Goal: Obtain resource: Download file/media

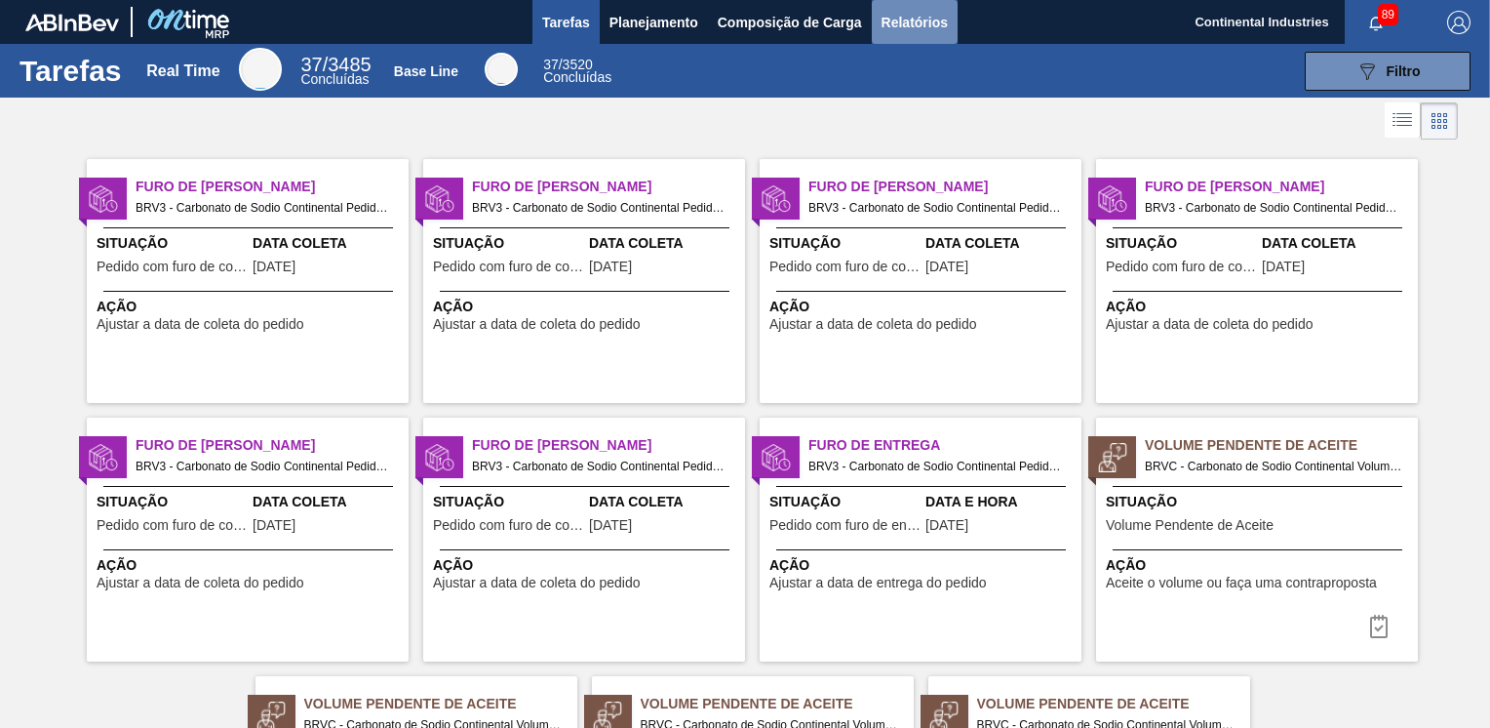
click at [901, 20] on span "Relatórios" at bounding box center [915, 22] width 66 height 23
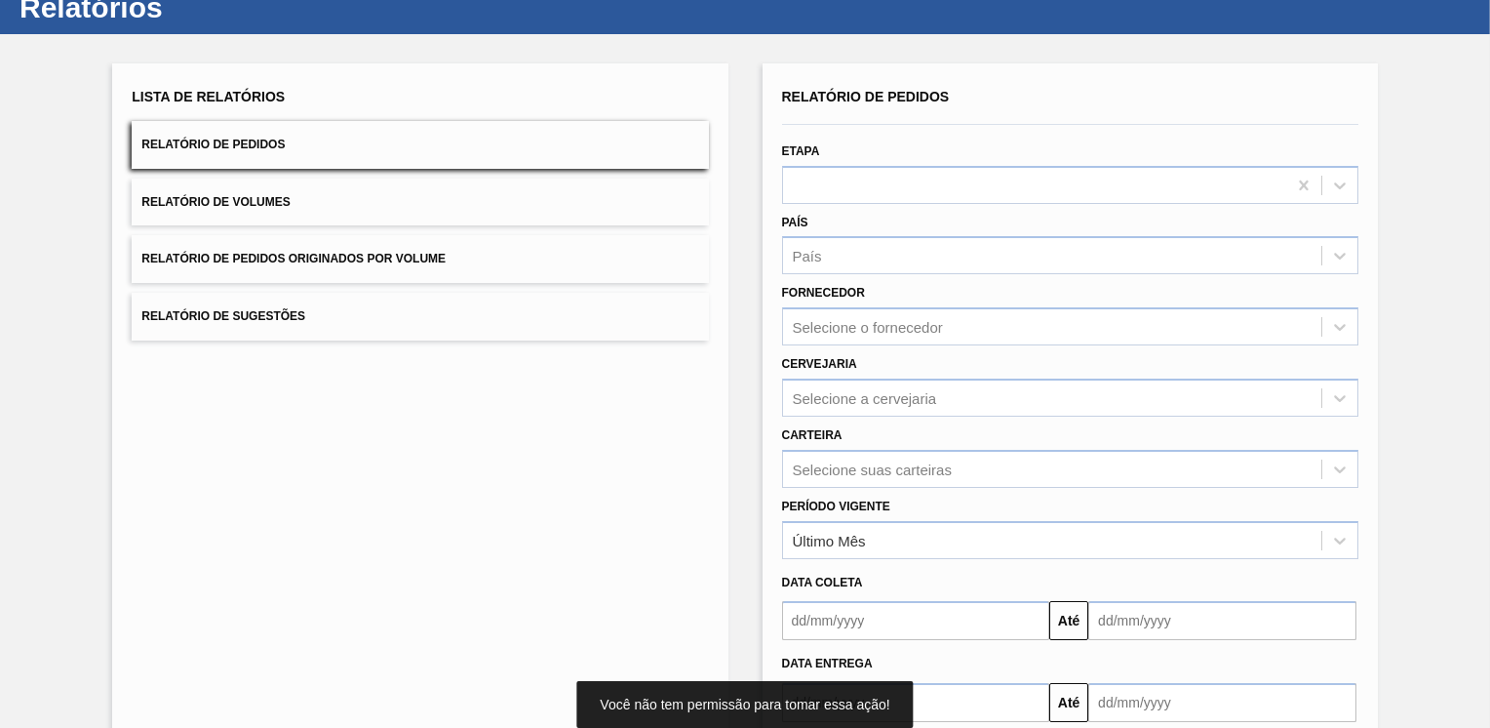
scroll to position [98, 0]
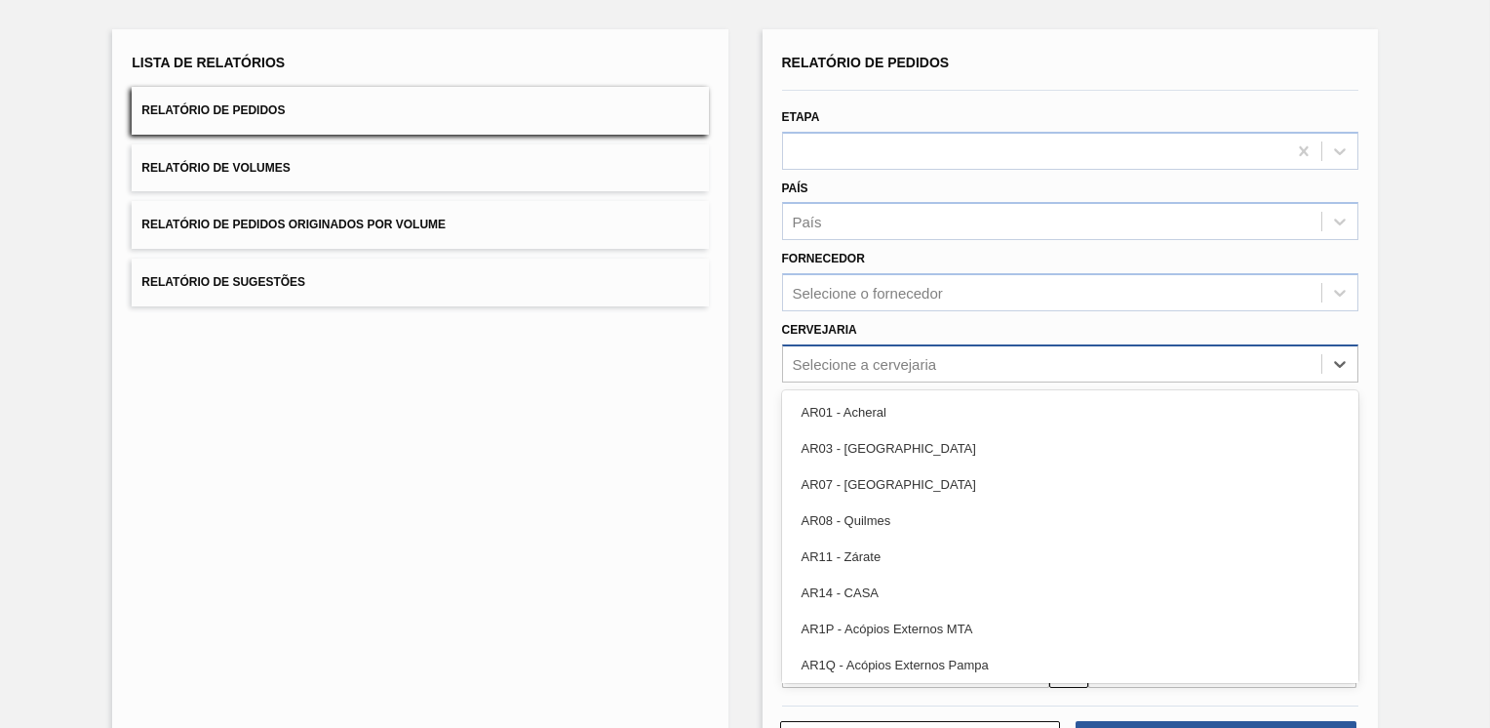
click at [1117, 358] on div "Selecione a cervejaria" at bounding box center [1052, 363] width 538 height 28
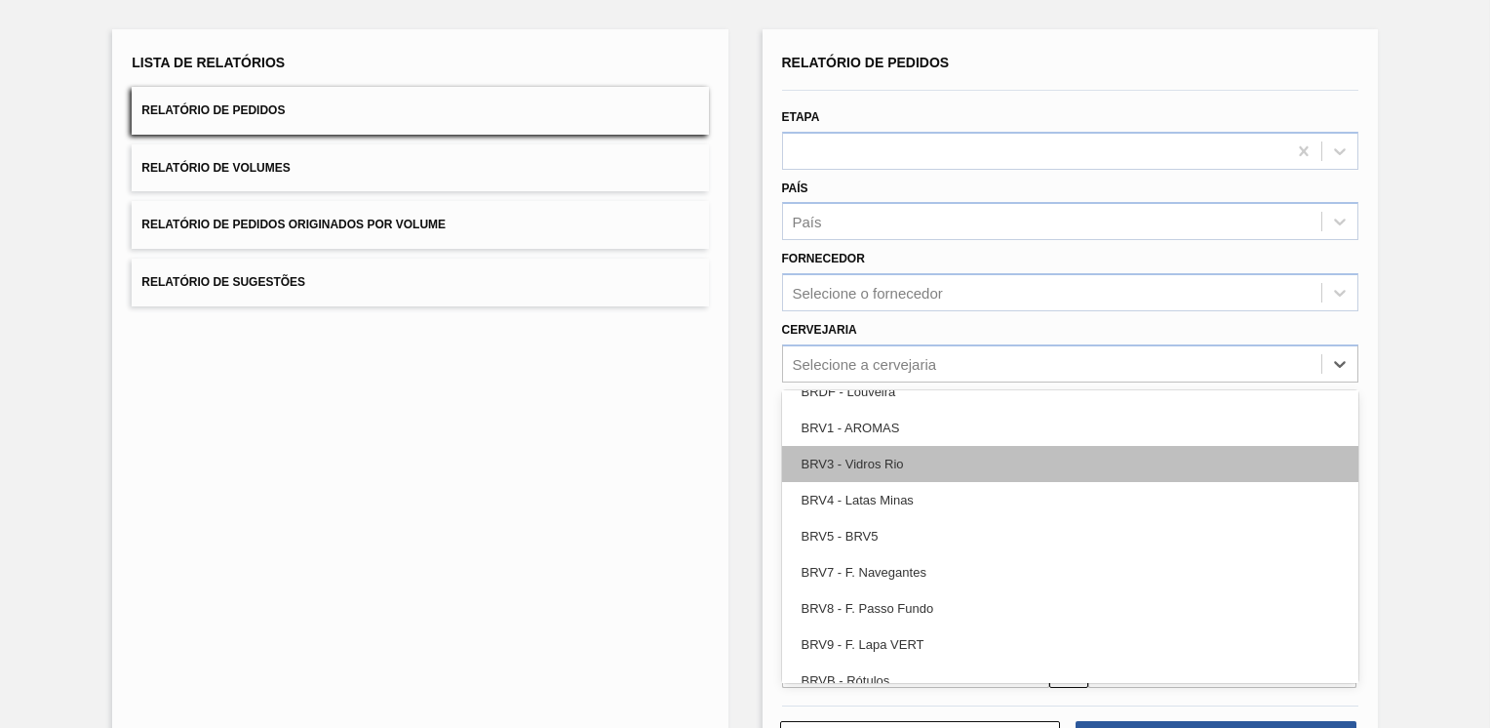
scroll to position [2536, 0]
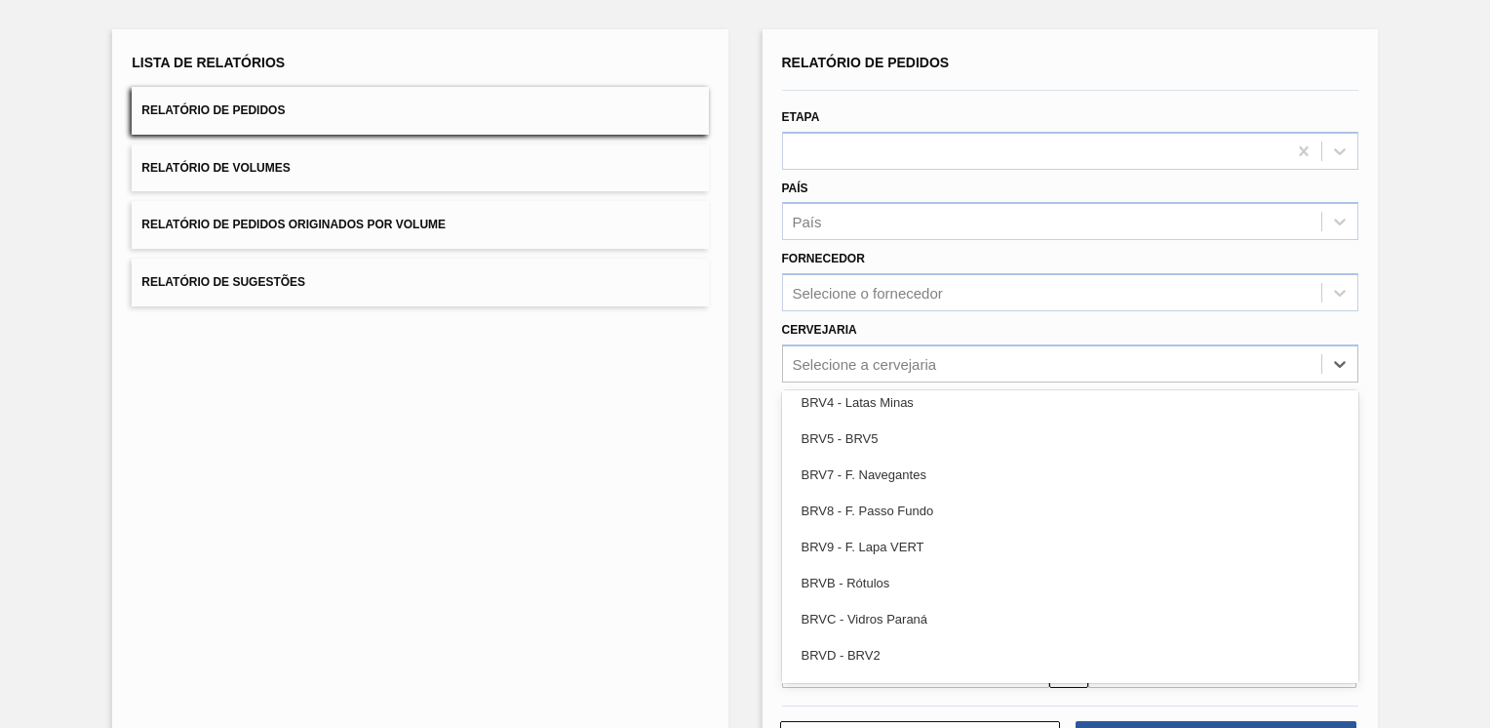
click at [925, 611] on div "BRVC - Vidros Paraná" at bounding box center [1070, 619] width 576 height 36
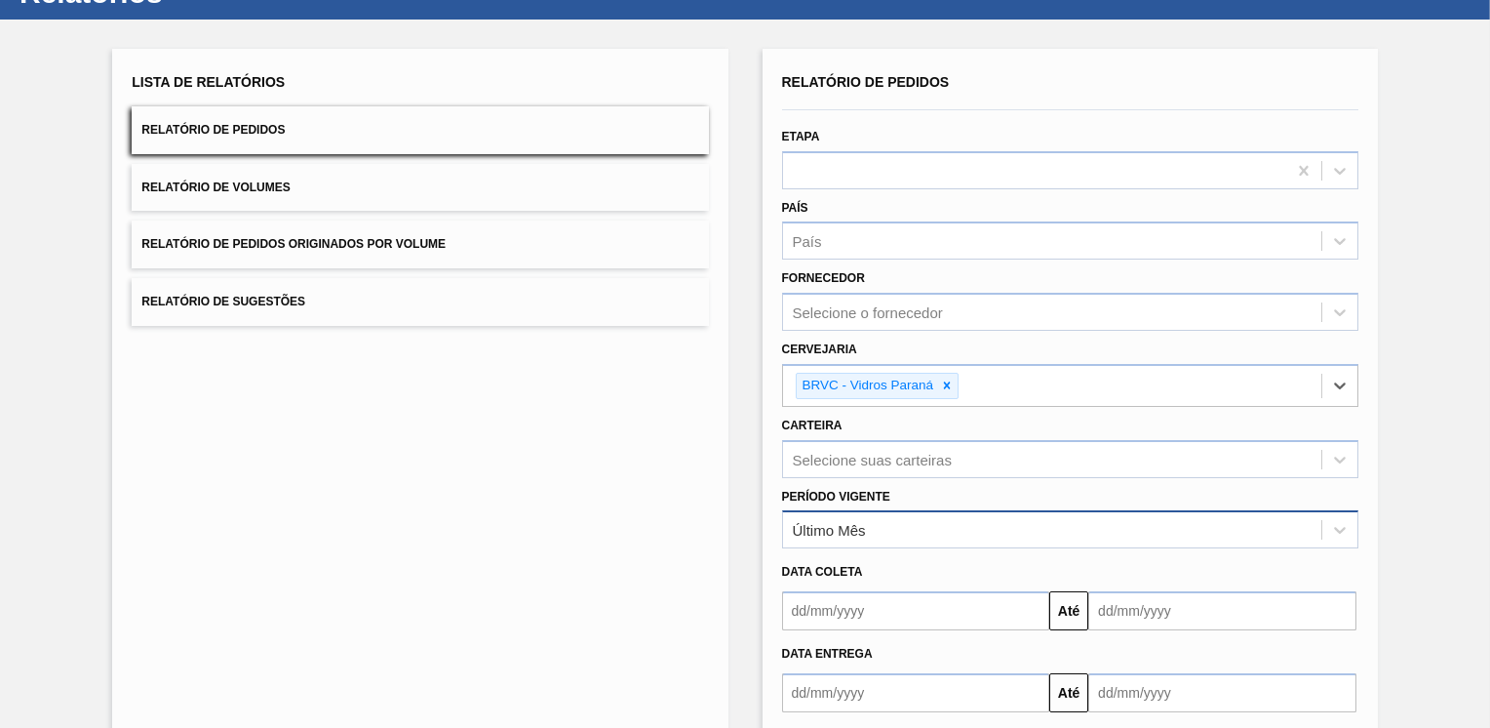
scroll to position [176, 0]
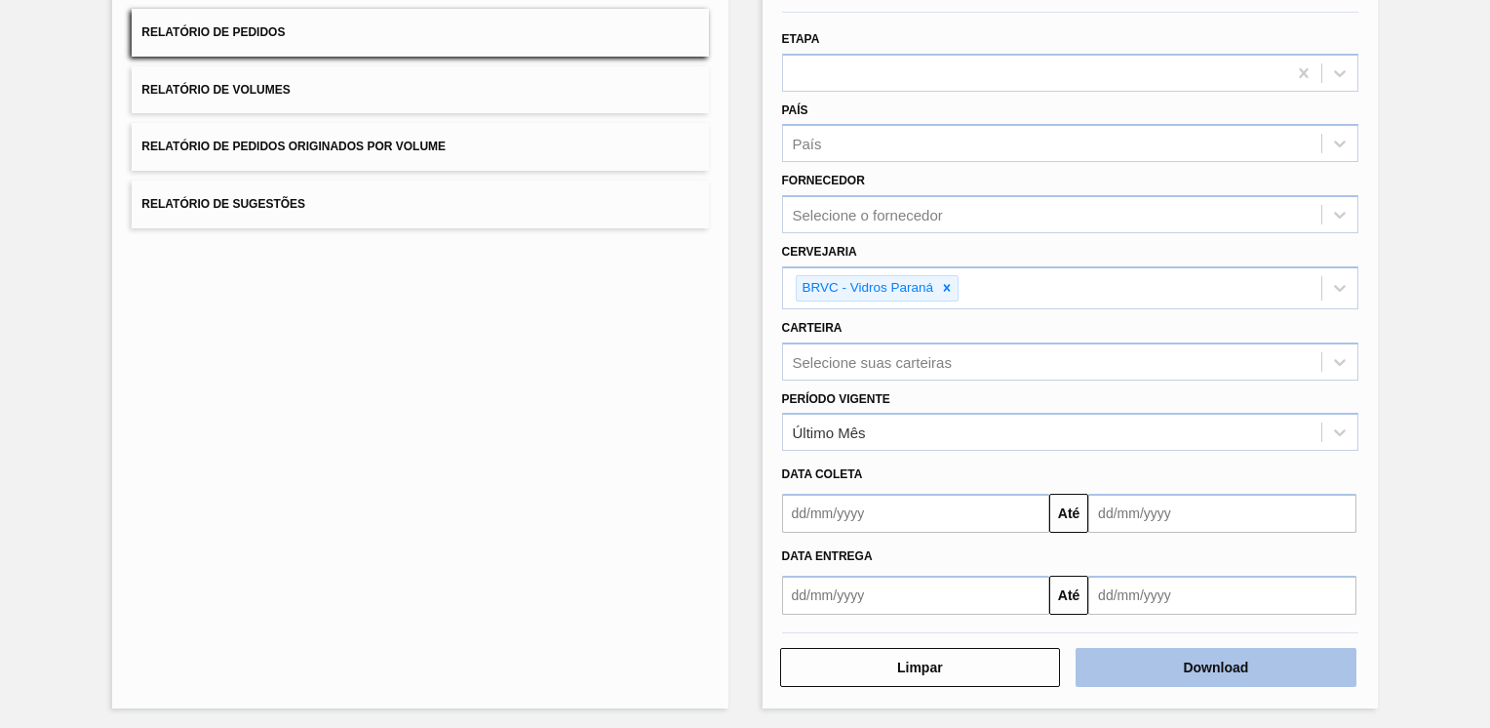
click at [1195, 659] on button "Download" at bounding box center [1216, 667] width 281 height 39
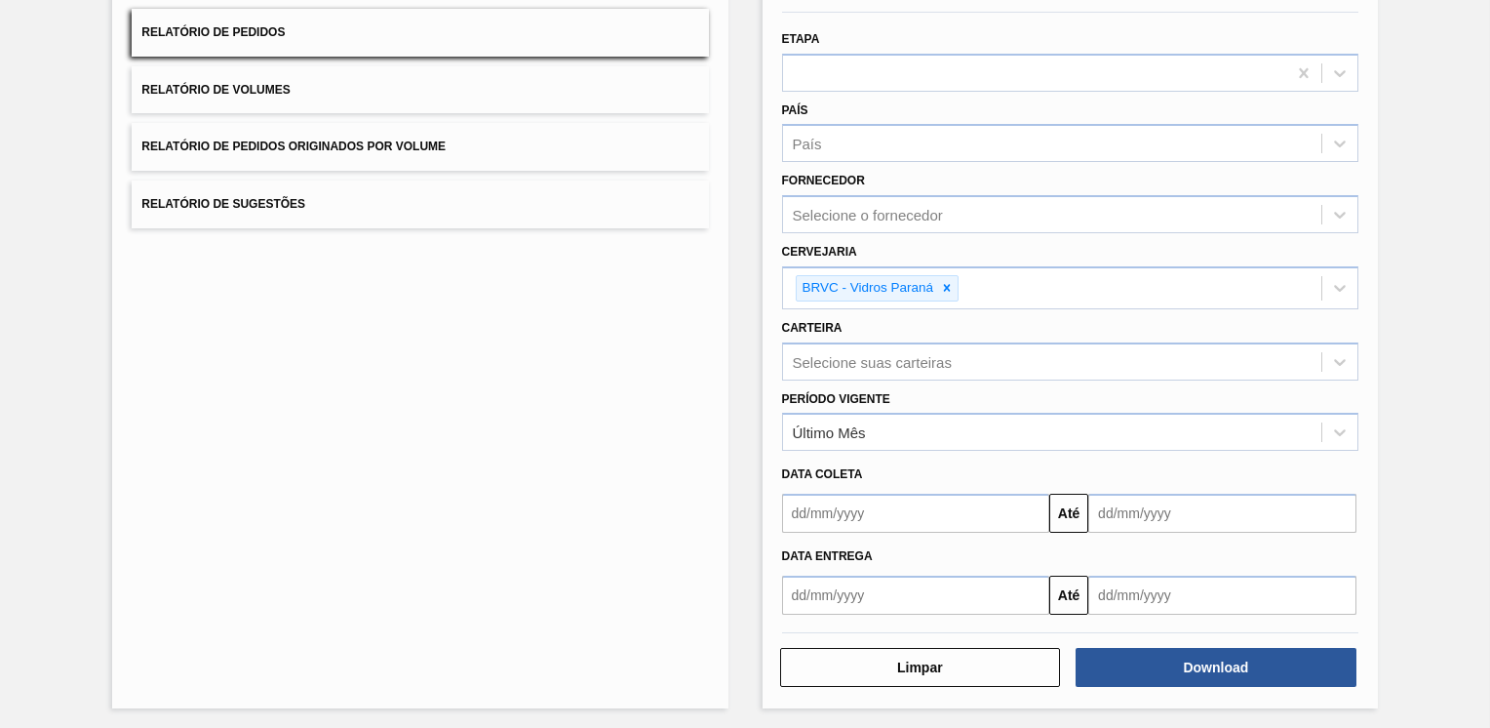
click at [1464, 325] on div "Lista de Relatórios Relatório de Pedidos Relatório de Volumes Relatório de Pedi…" at bounding box center [745, 327] width 1490 height 810
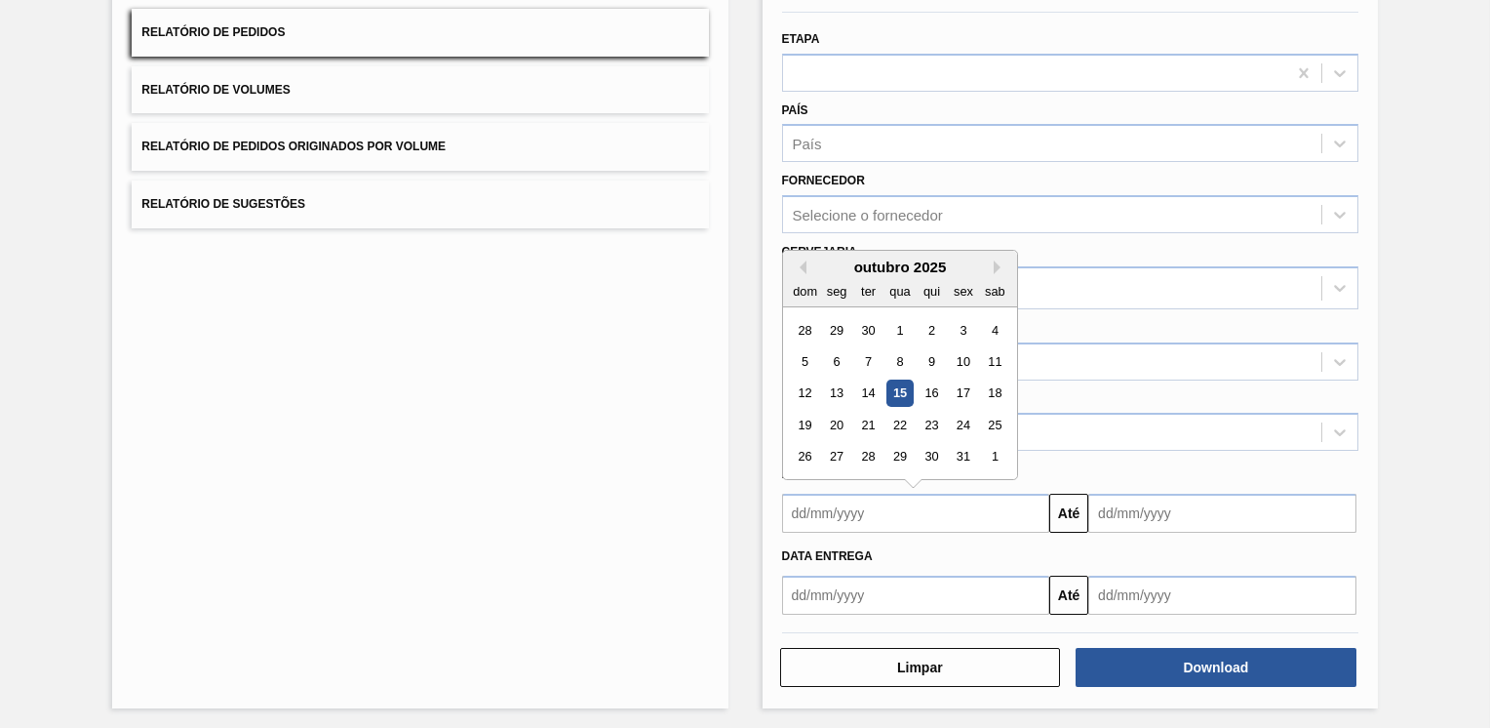
click at [866, 509] on input "text" at bounding box center [916, 512] width 268 height 39
click at [893, 332] on div "1" at bounding box center [900, 330] width 26 height 26
type input "01/10/2025"
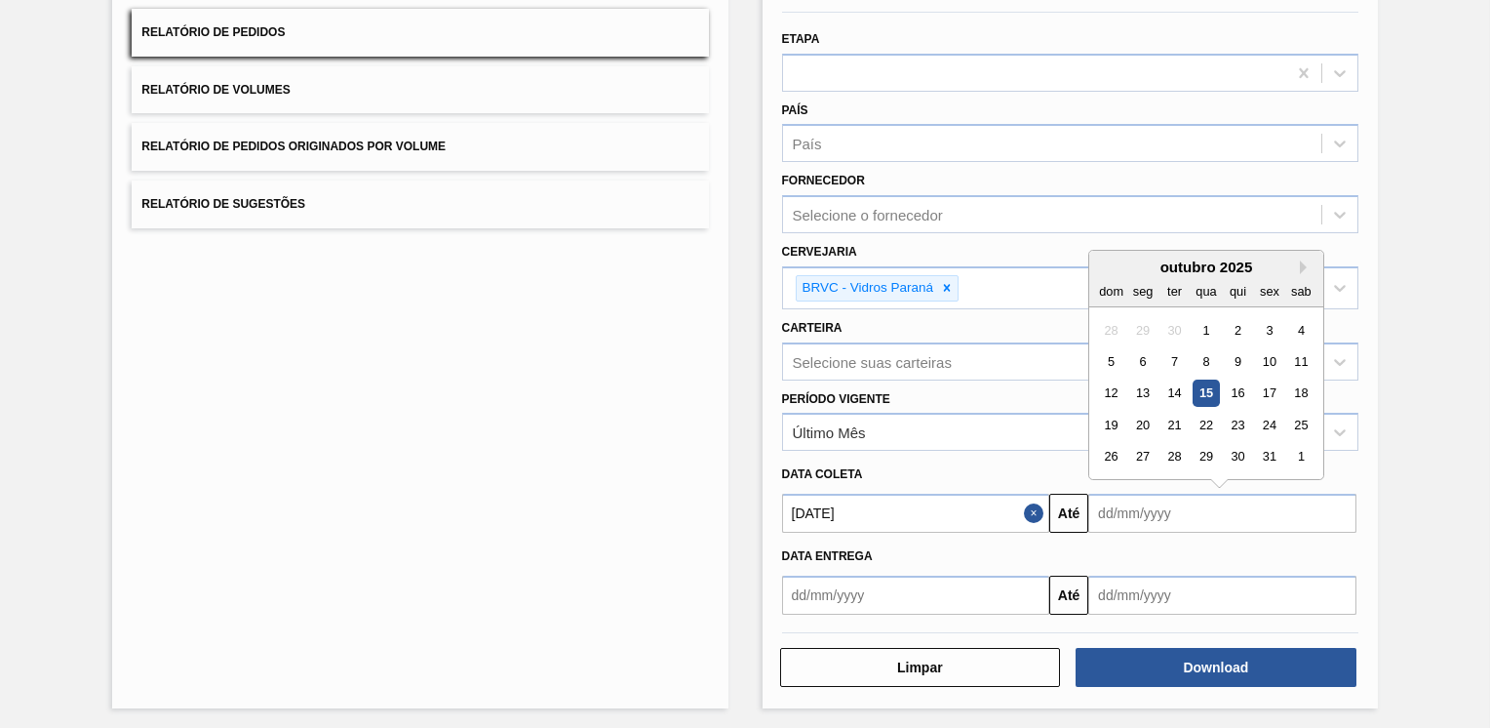
click at [1186, 501] on input "text" at bounding box center [1222, 512] width 268 height 39
click at [1302, 264] on button "Next Month" at bounding box center [1307, 267] width 14 height 14
click at [1297, 447] on div "29" at bounding box center [1301, 457] width 26 height 26
type input "29/11/2025"
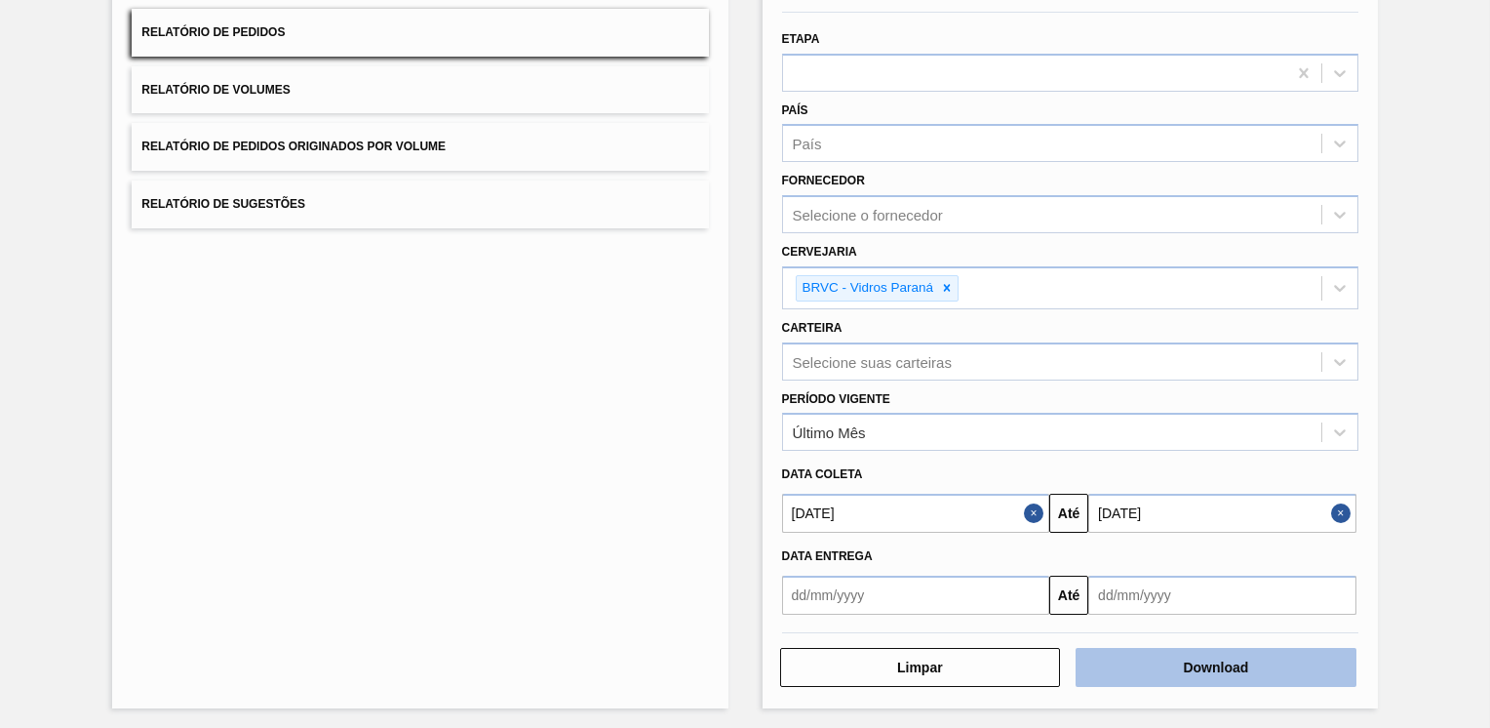
click at [1209, 670] on button "Download" at bounding box center [1216, 667] width 281 height 39
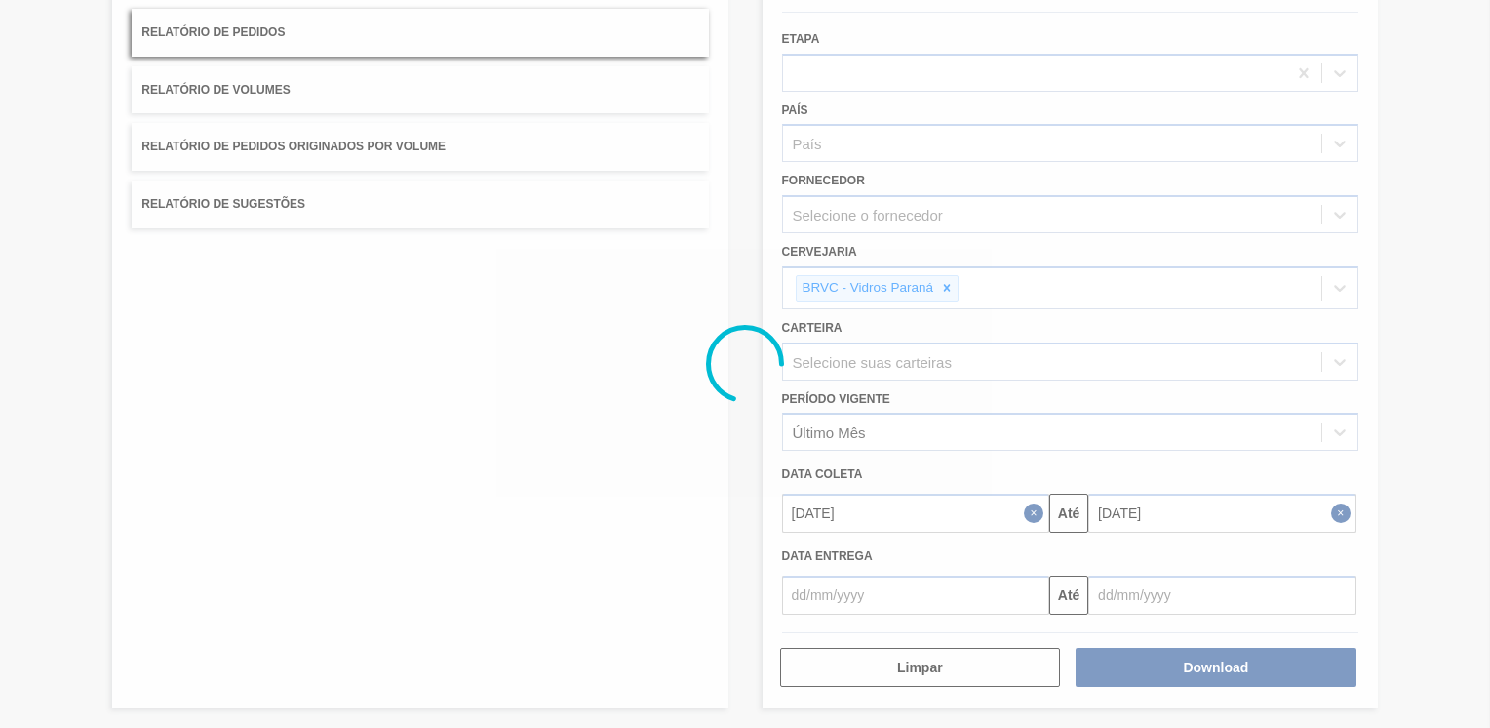
click at [997, 220] on div at bounding box center [745, 364] width 1490 height 728
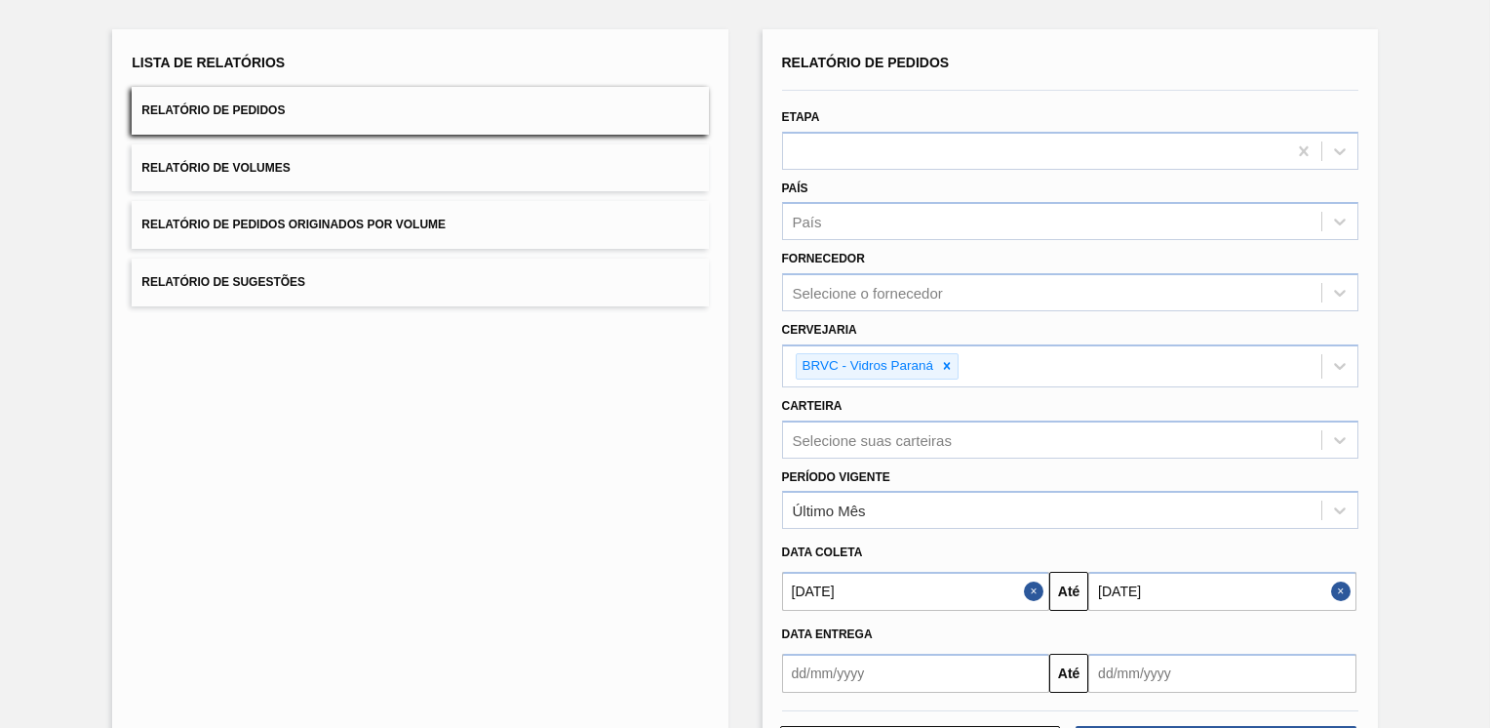
scroll to position [0, 0]
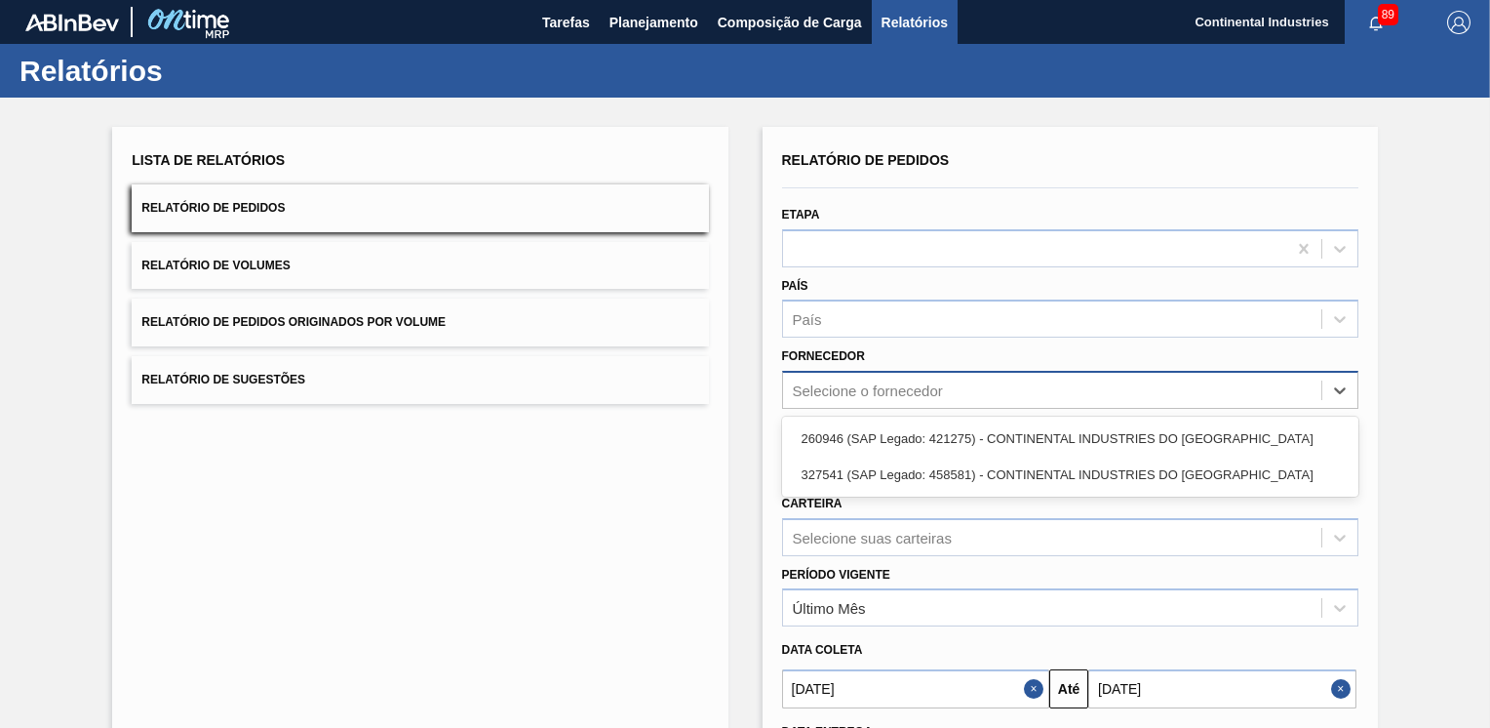
click at [948, 380] on div "Selecione o fornecedor" at bounding box center [1052, 390] width 538 height 28
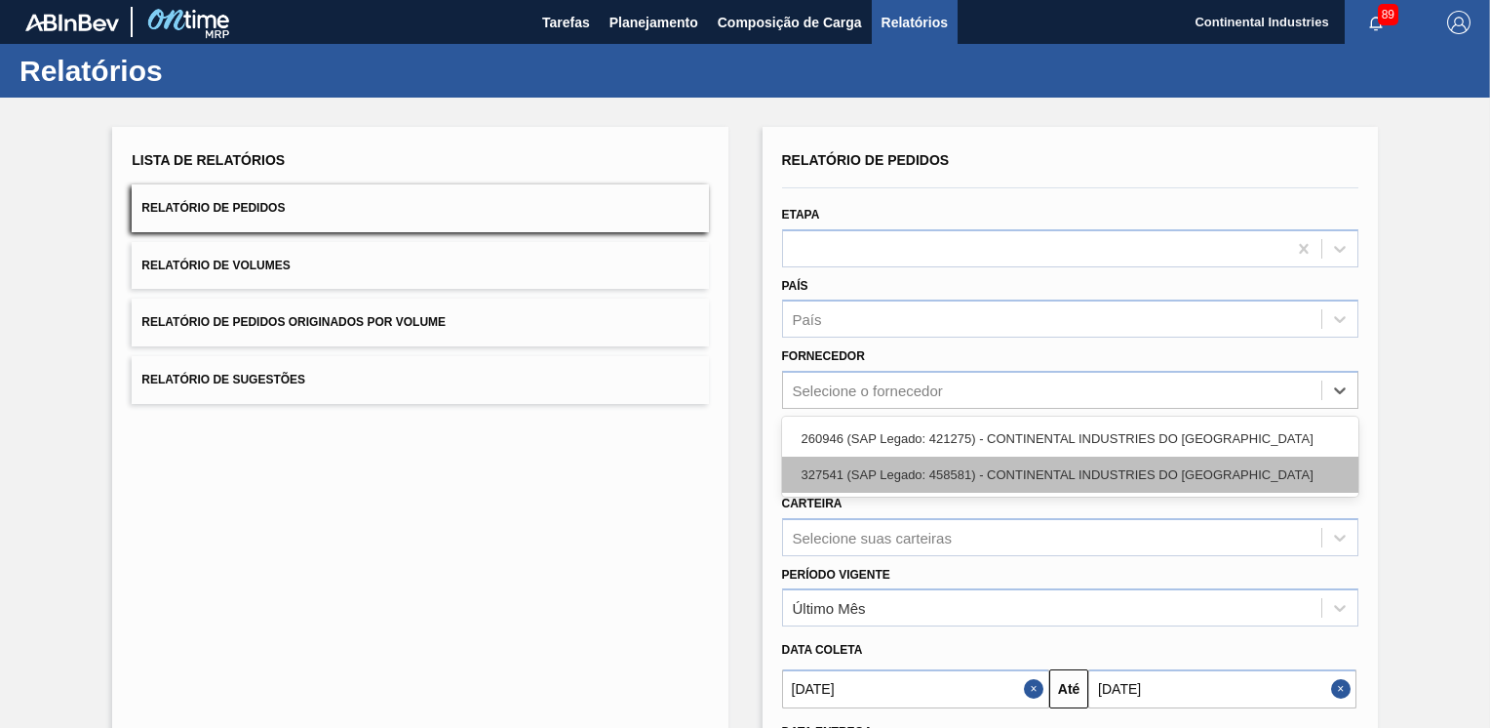
click at [964, 467] on div "327541 (SAP Legado: 458581) - CONTINENTAL INDUSTRIES DO BRASIL" at bounding box center [1070, 474] width 576 height 36
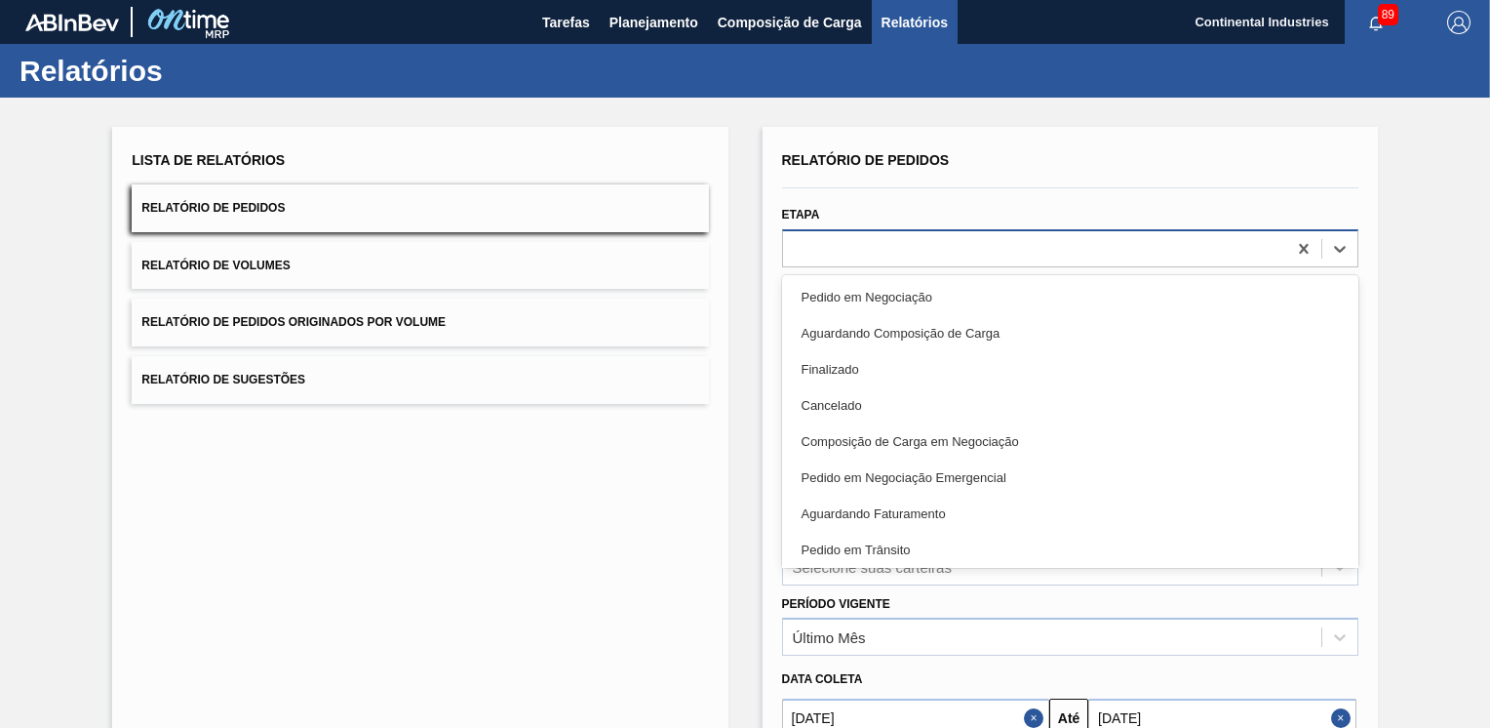
click at [1091, 240] on div at bounding box center [1034, 248] width 503 height 28
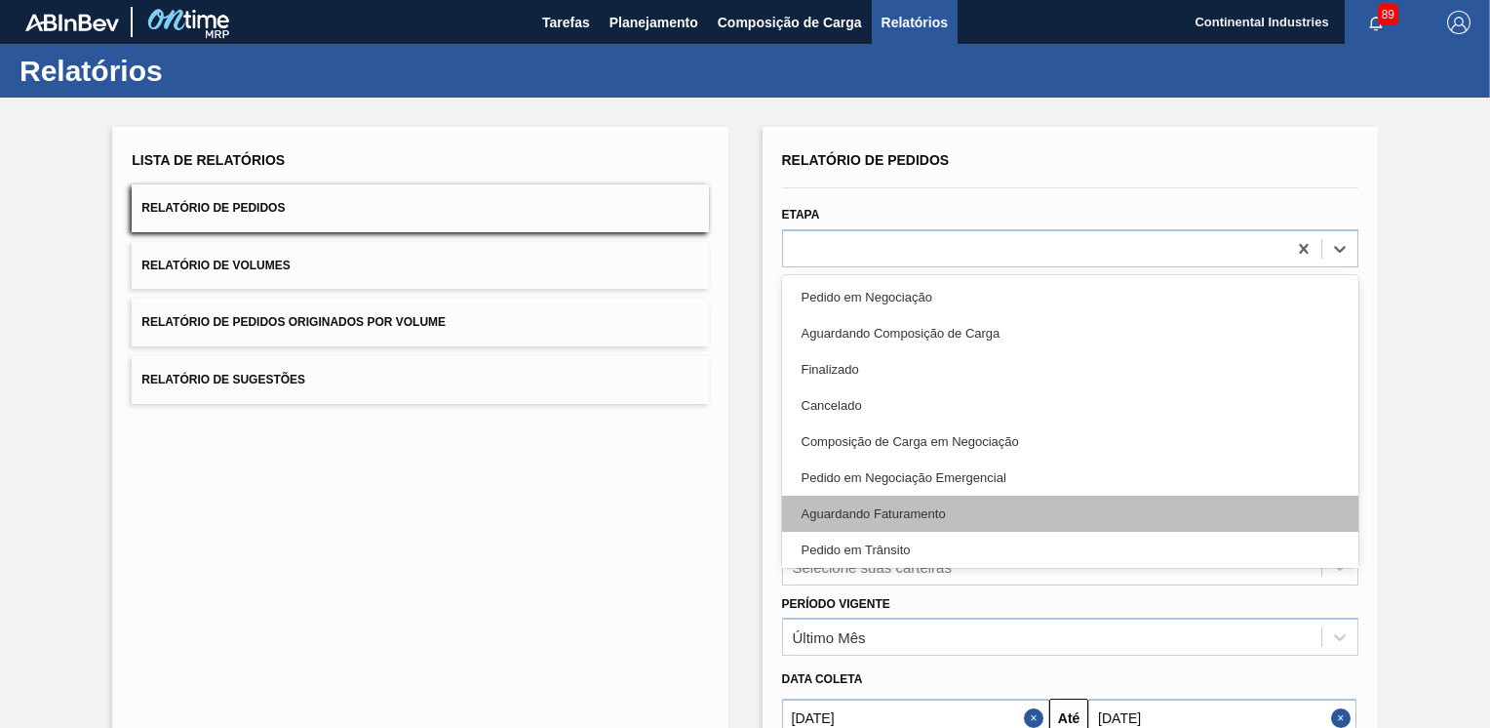
click at [865, 513] on div "Aguardando Faturamento" at bounding box center [1070, 513] width 576 height 36
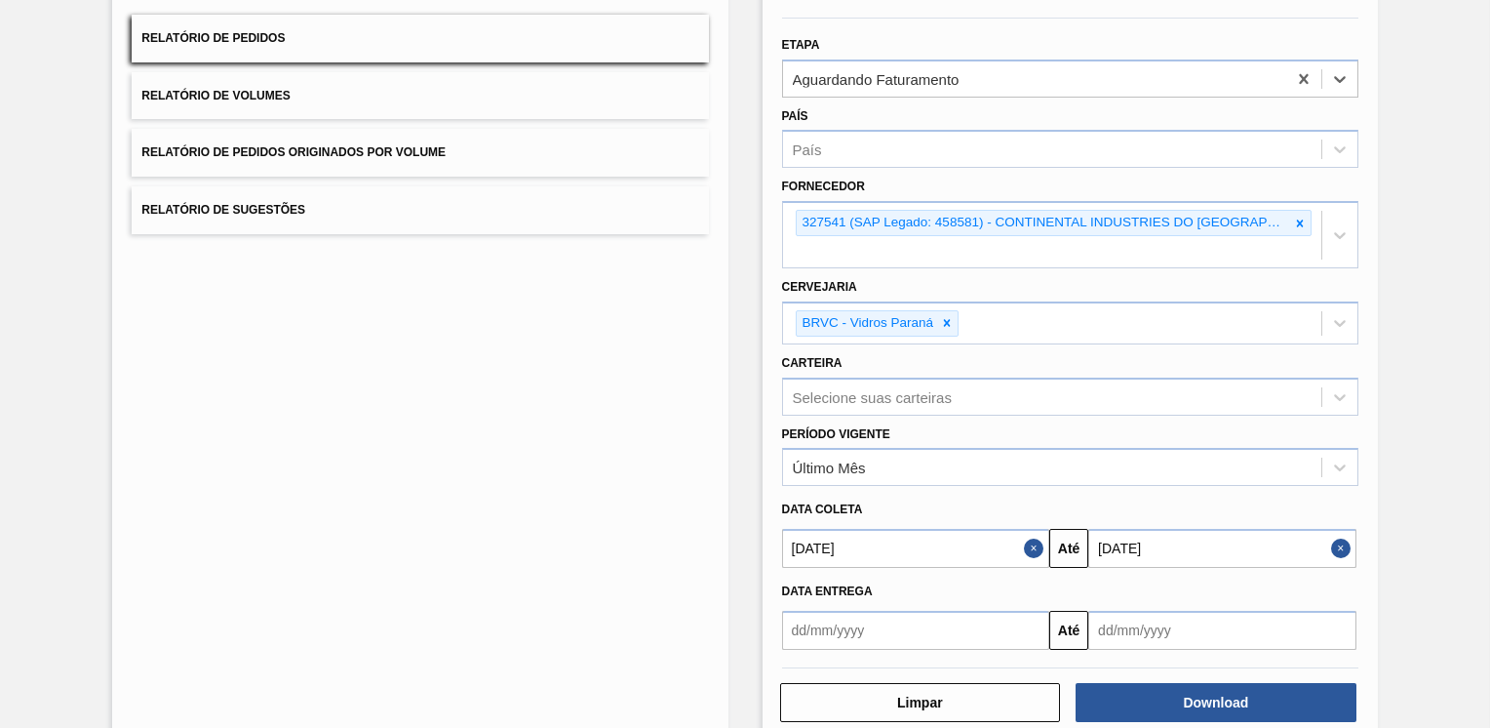
scroll to position [180, 0]
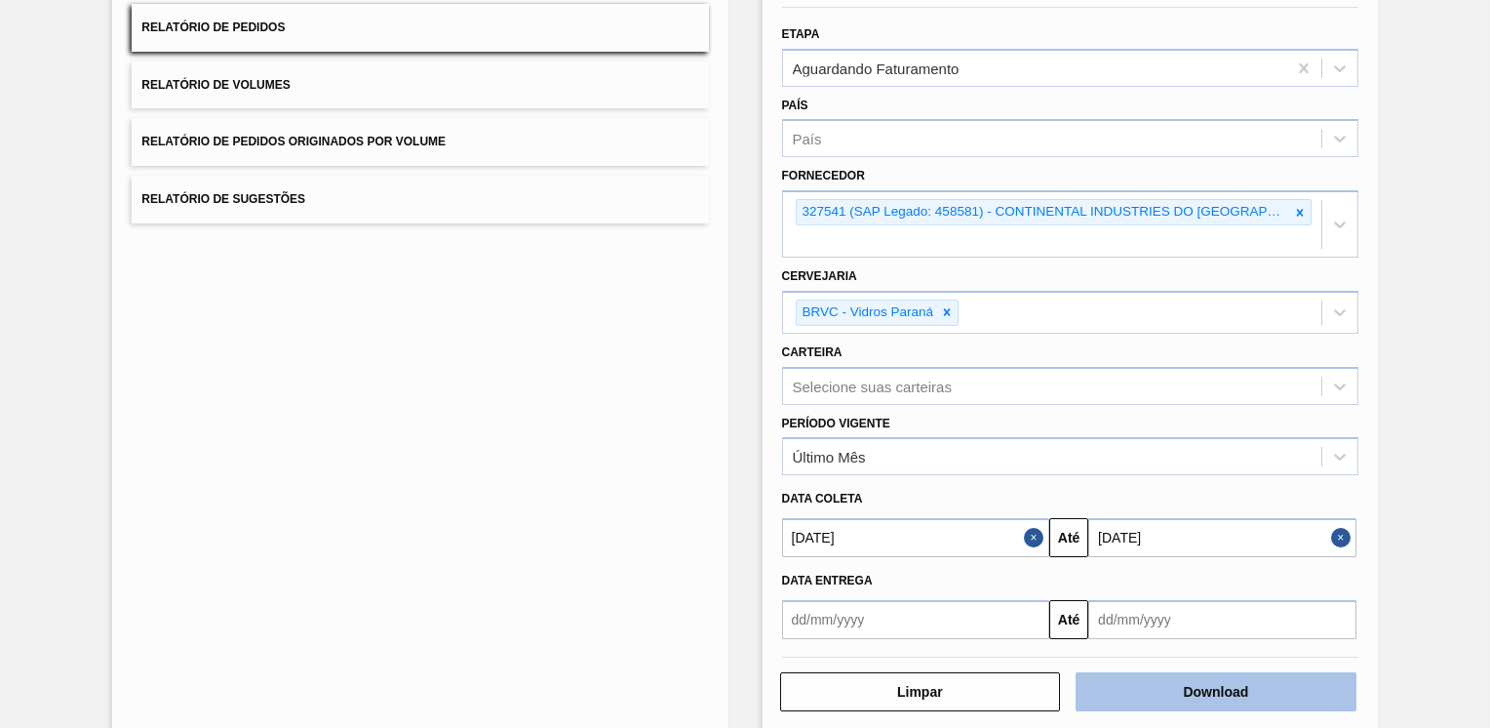
click at [1209, 672] on button "Download" at bounding box center [1216, 691] width 281 height 39
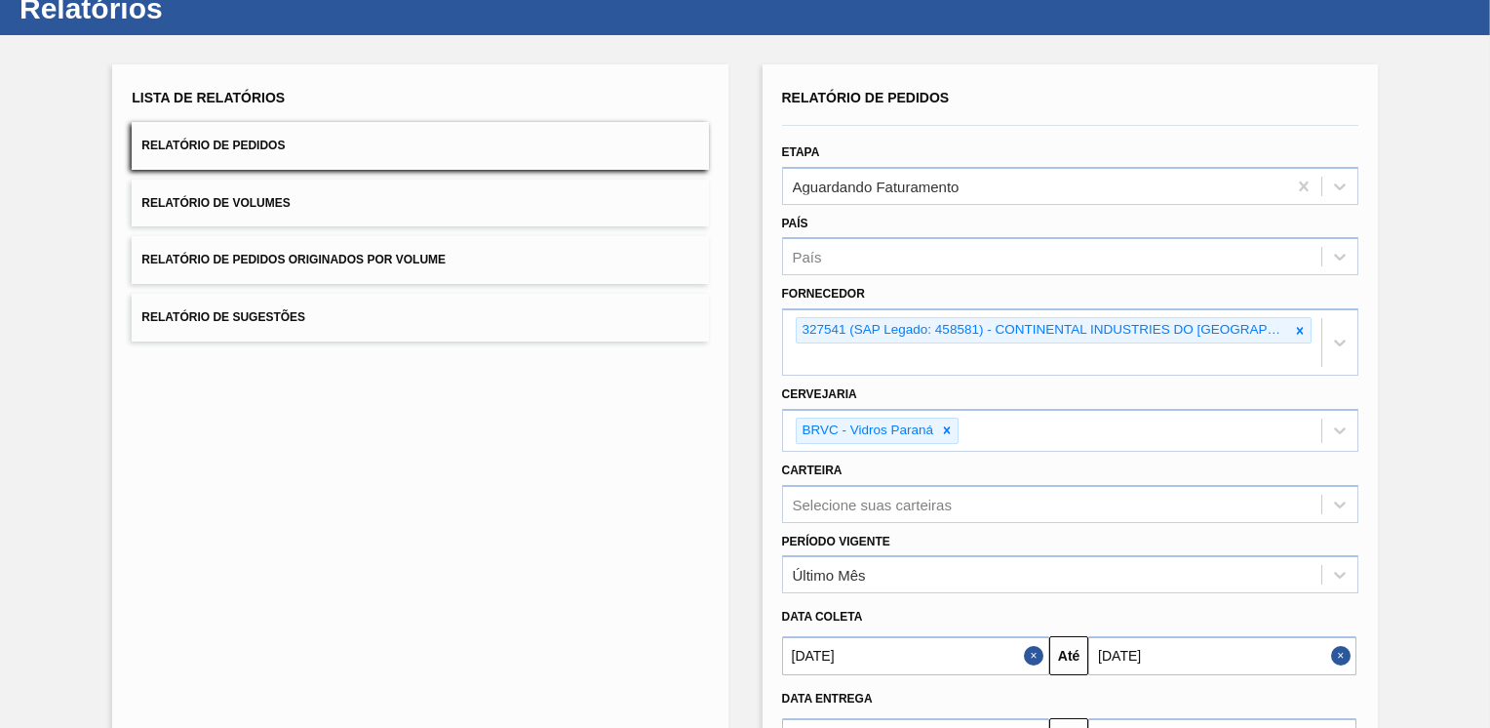
scroll to position [0, 0]
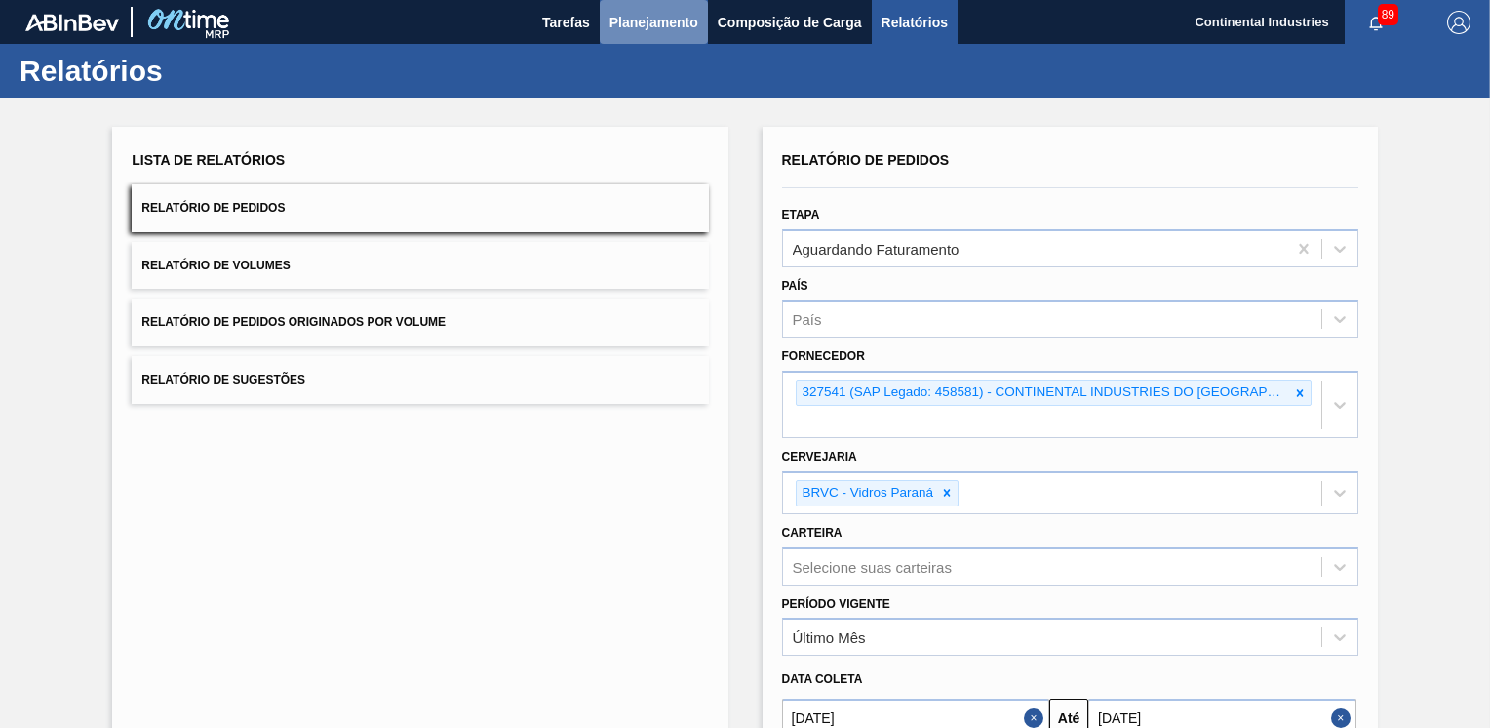
click at [636, 21] on span "Planejamento" at bounding box center [654, 22] width 89 height 23
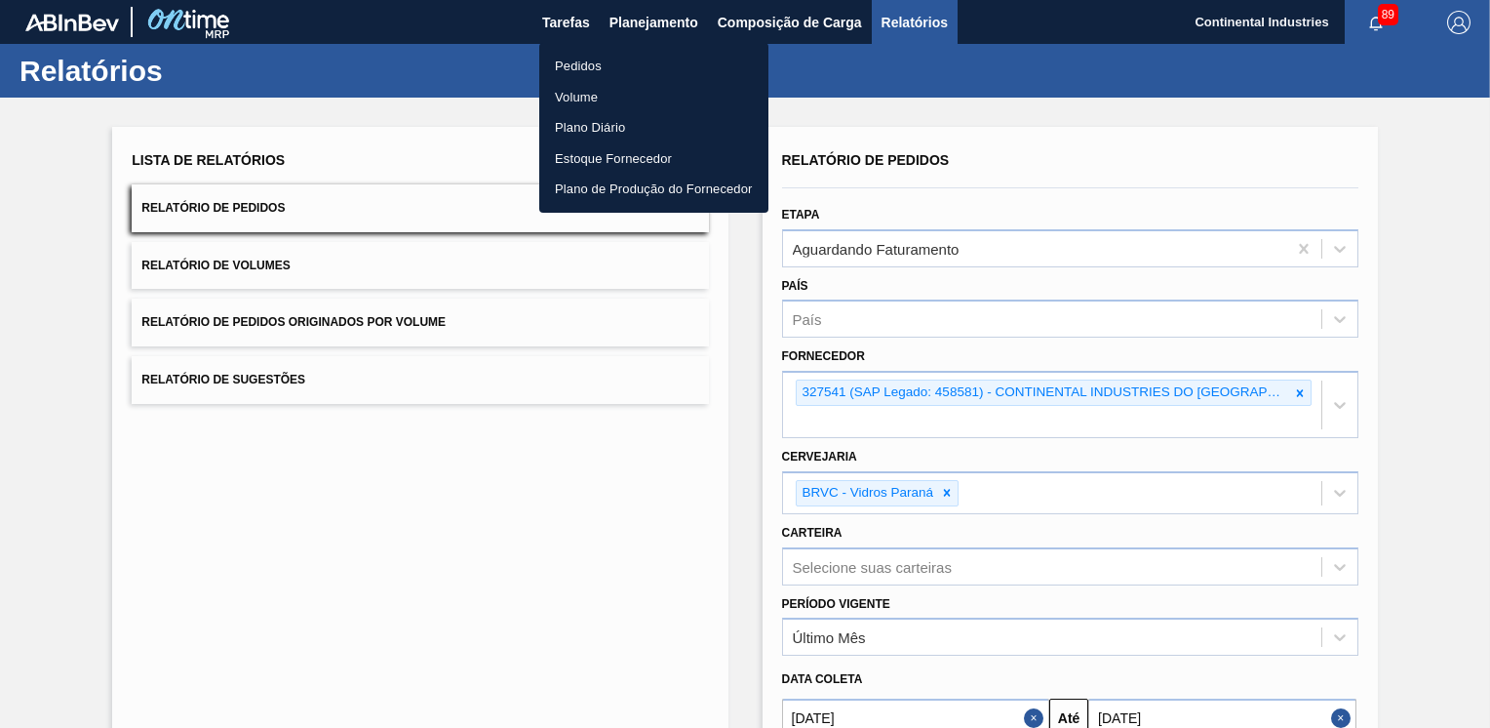
click at [769, 24] on div at bounding box center [745, 364] width 1490 height 728
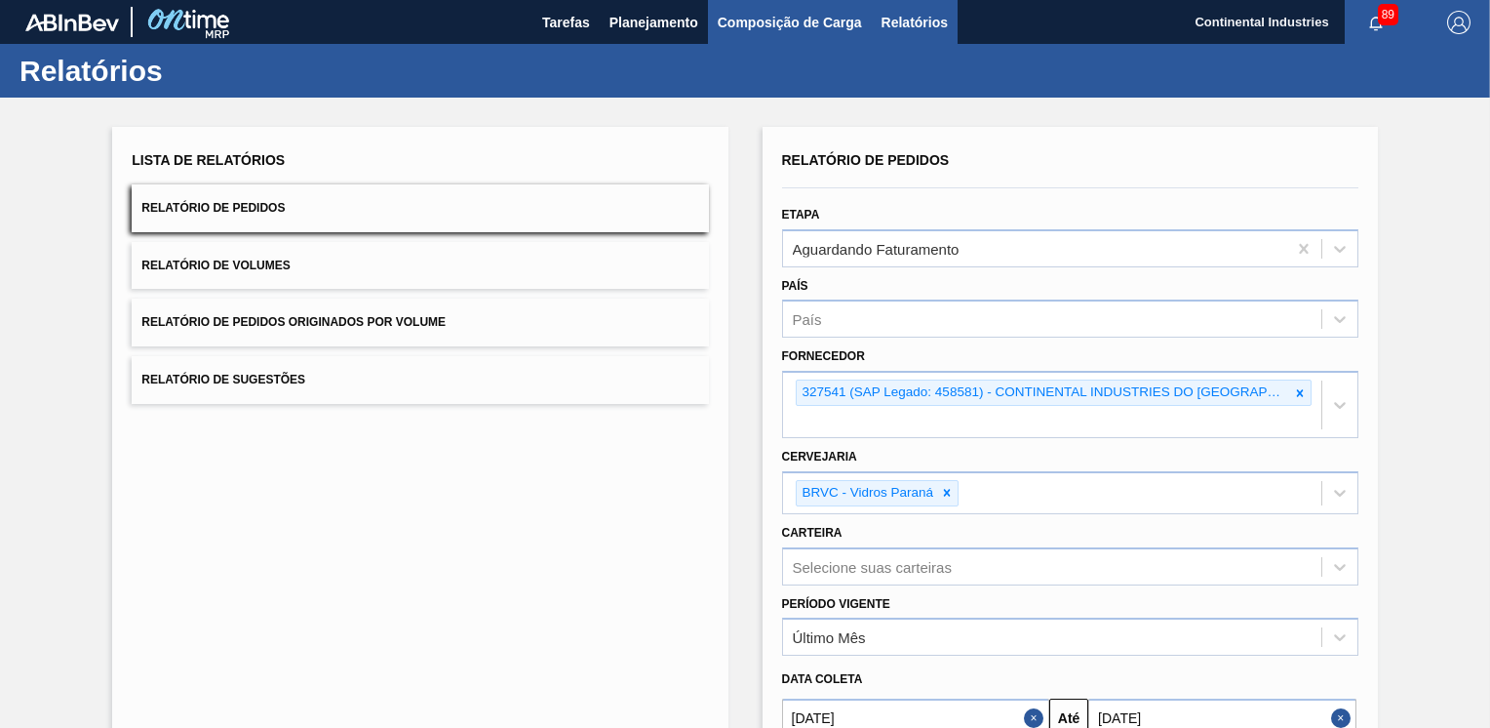
click at [772, 22] on span "Composição de Carga" at bounding box center [790, 22] width 144 height 23
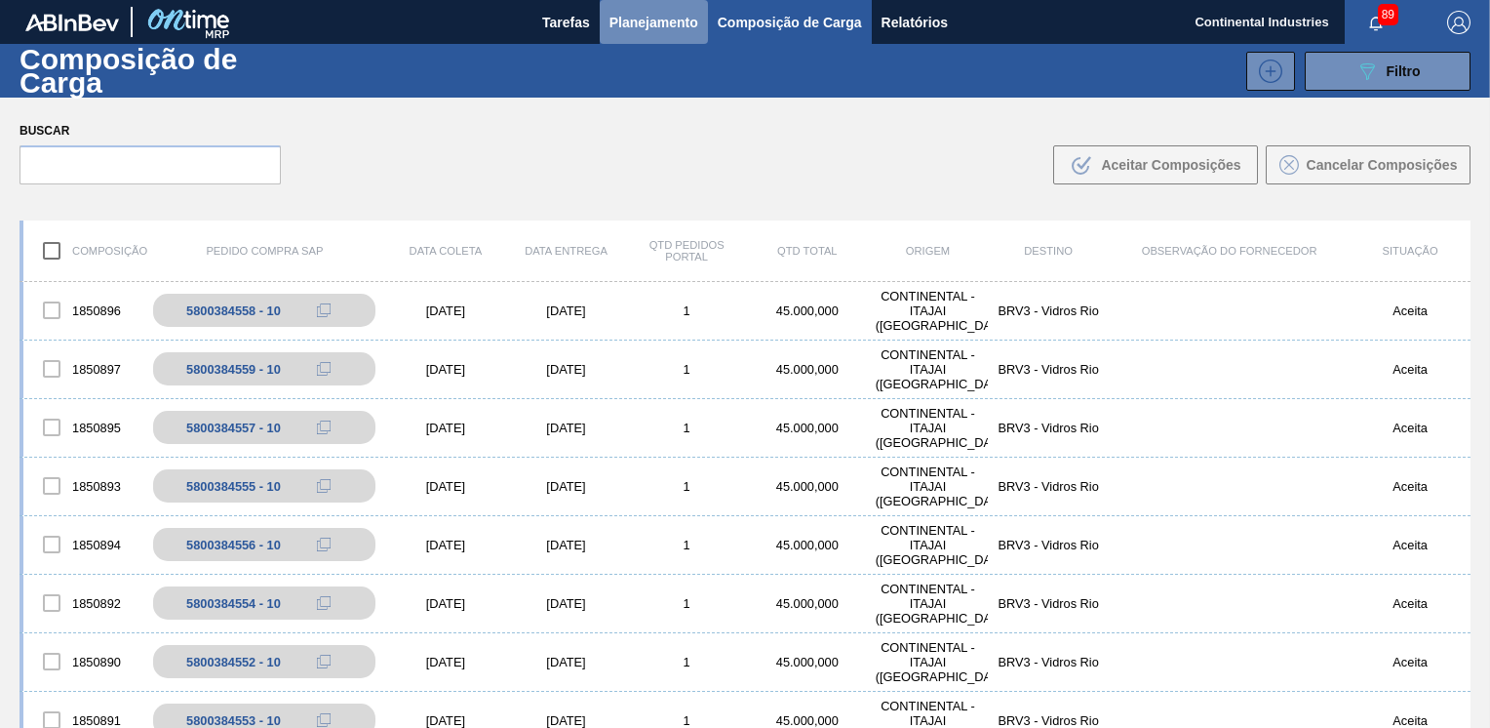
click at [650, 21] on span "Planejamento" at bounding box center [654, 22] width 89 height 23
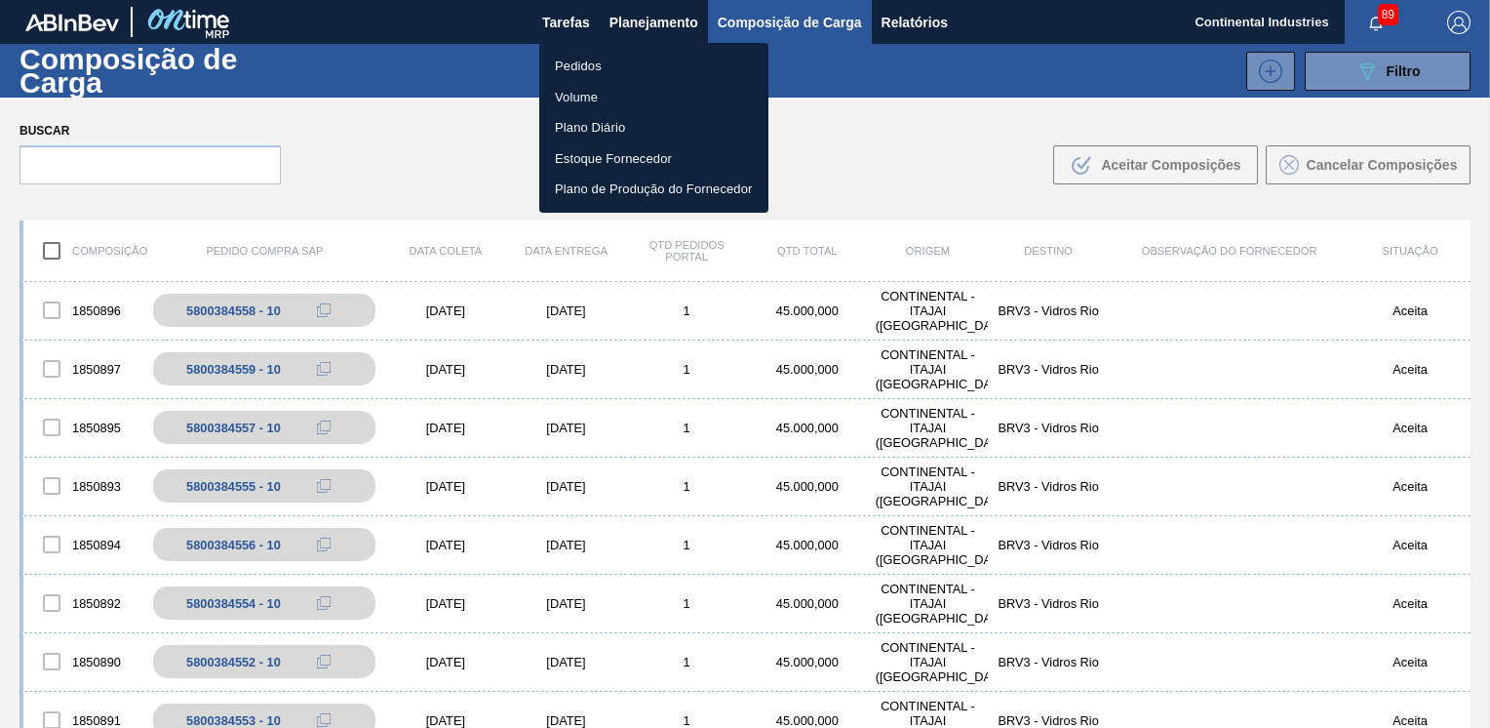
click at [588, 62] on li "Pedidos" at bounding box center [653, 66] width 229 height 31
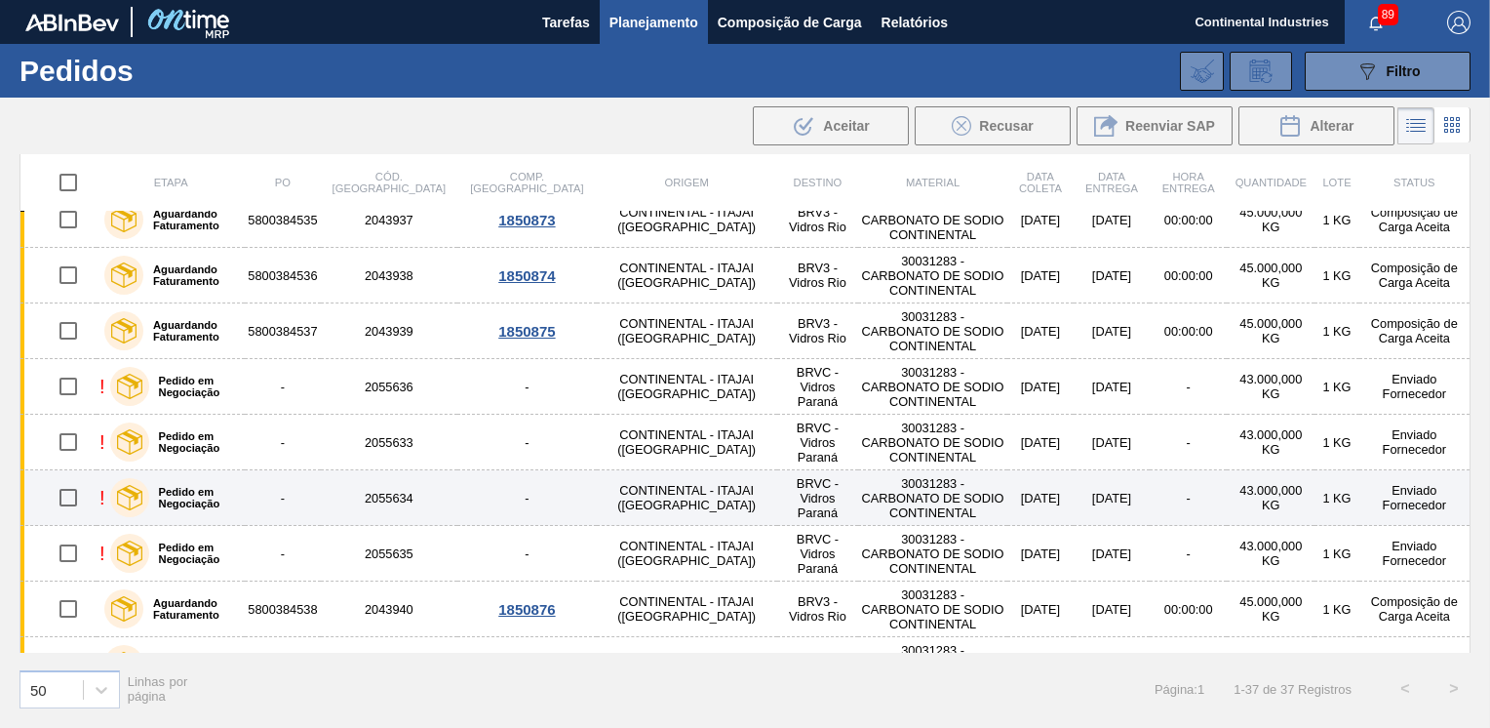
scroll to position [488, 0]
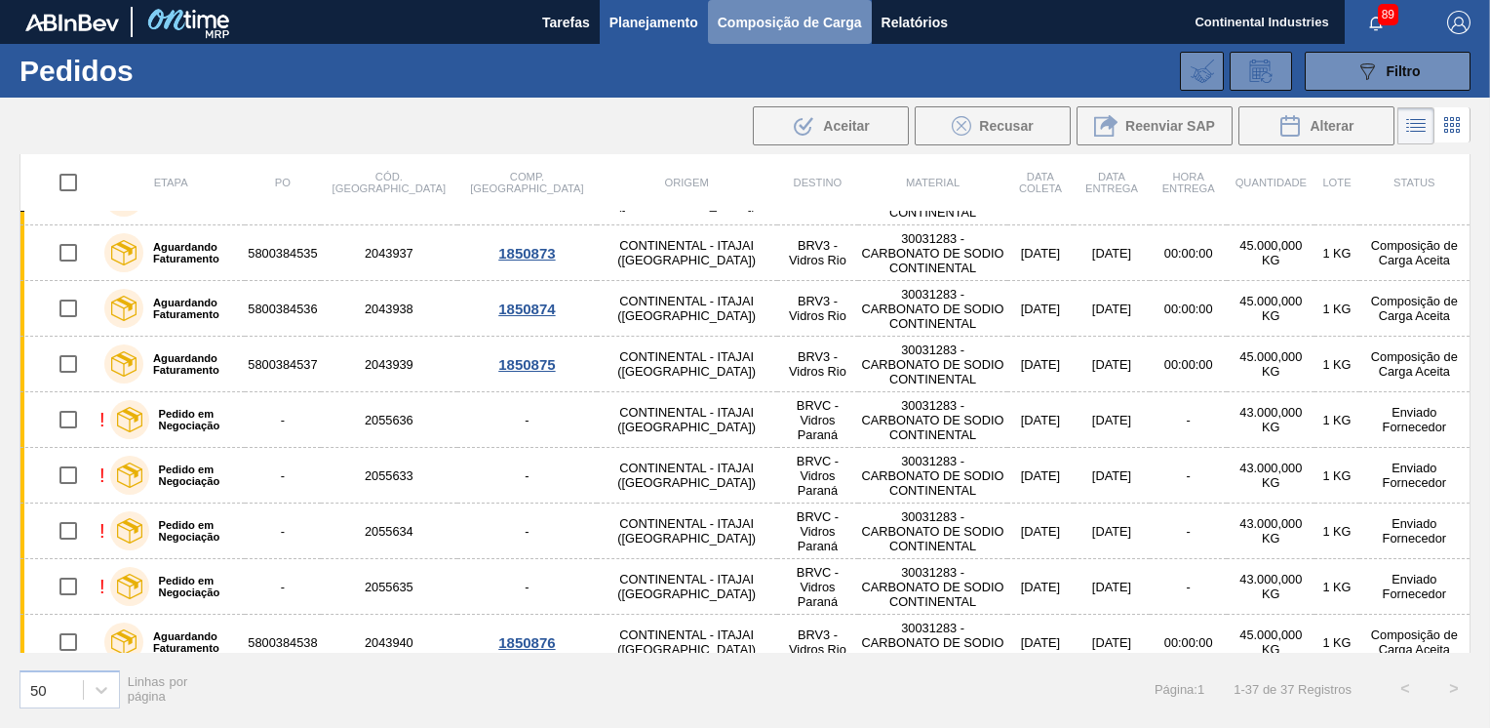
click at [809, 24] on span "Composição de Carga" at bounding box center [790, 22] width 144 height 23
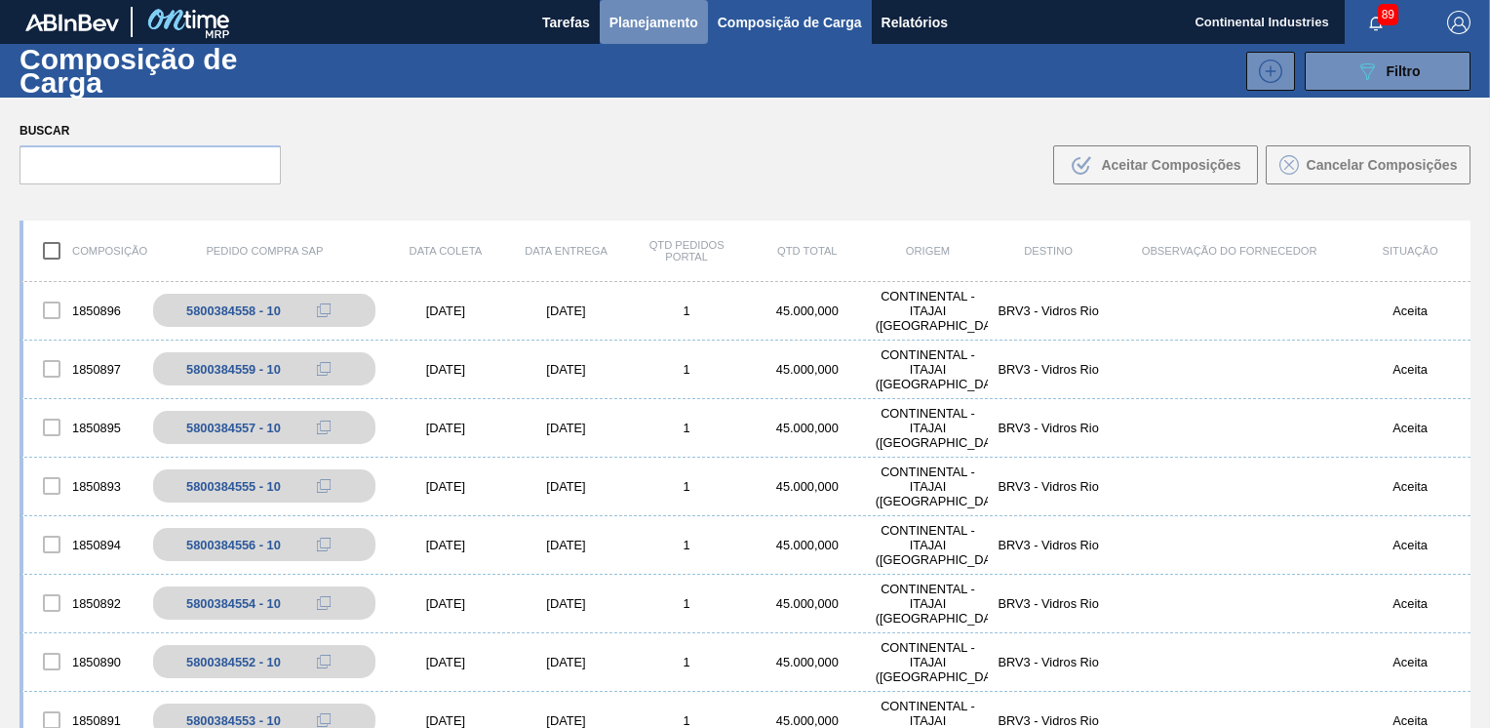
click at [645, 20] on span "Planejamento" at bounding box center [654, 22] width 89 height 23
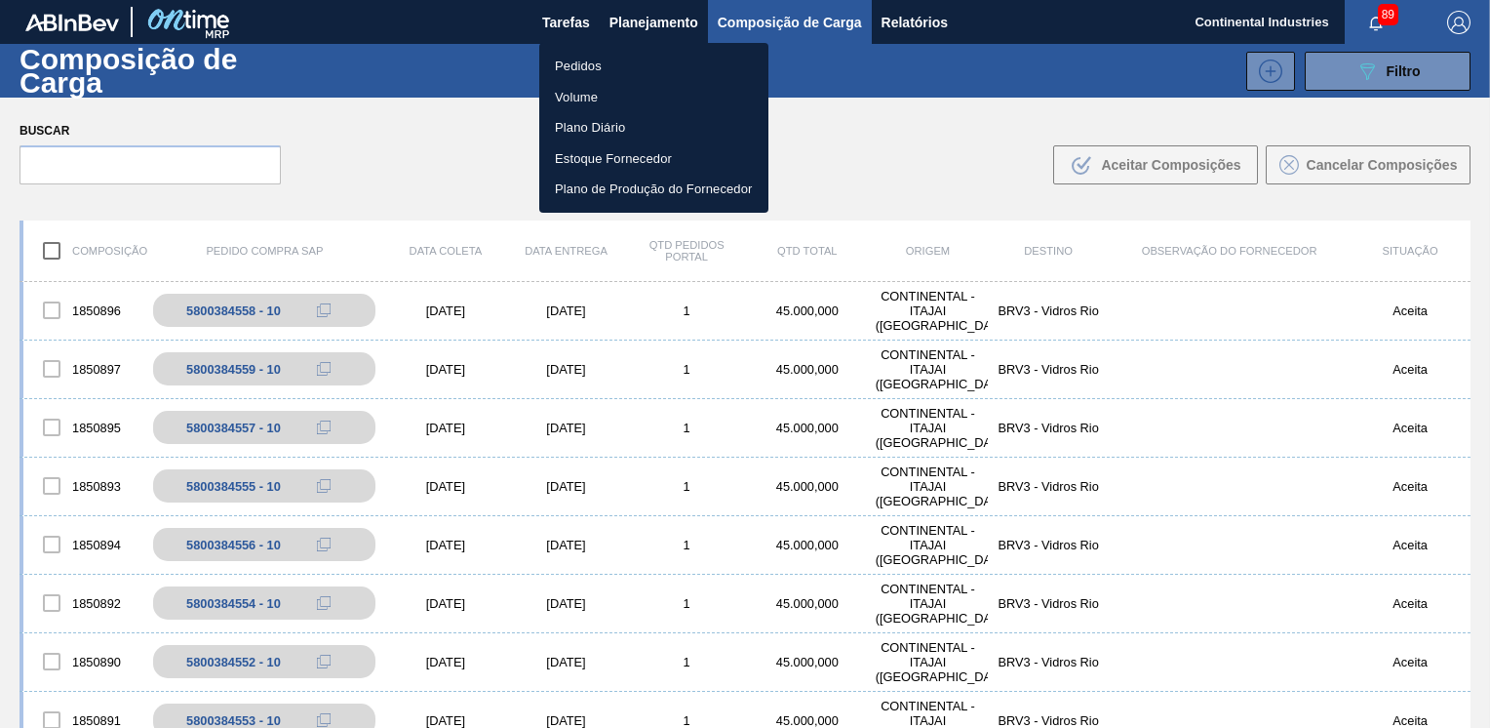
click at [636, 17] on div at bounding box center [745, 364] width 1490 height 728
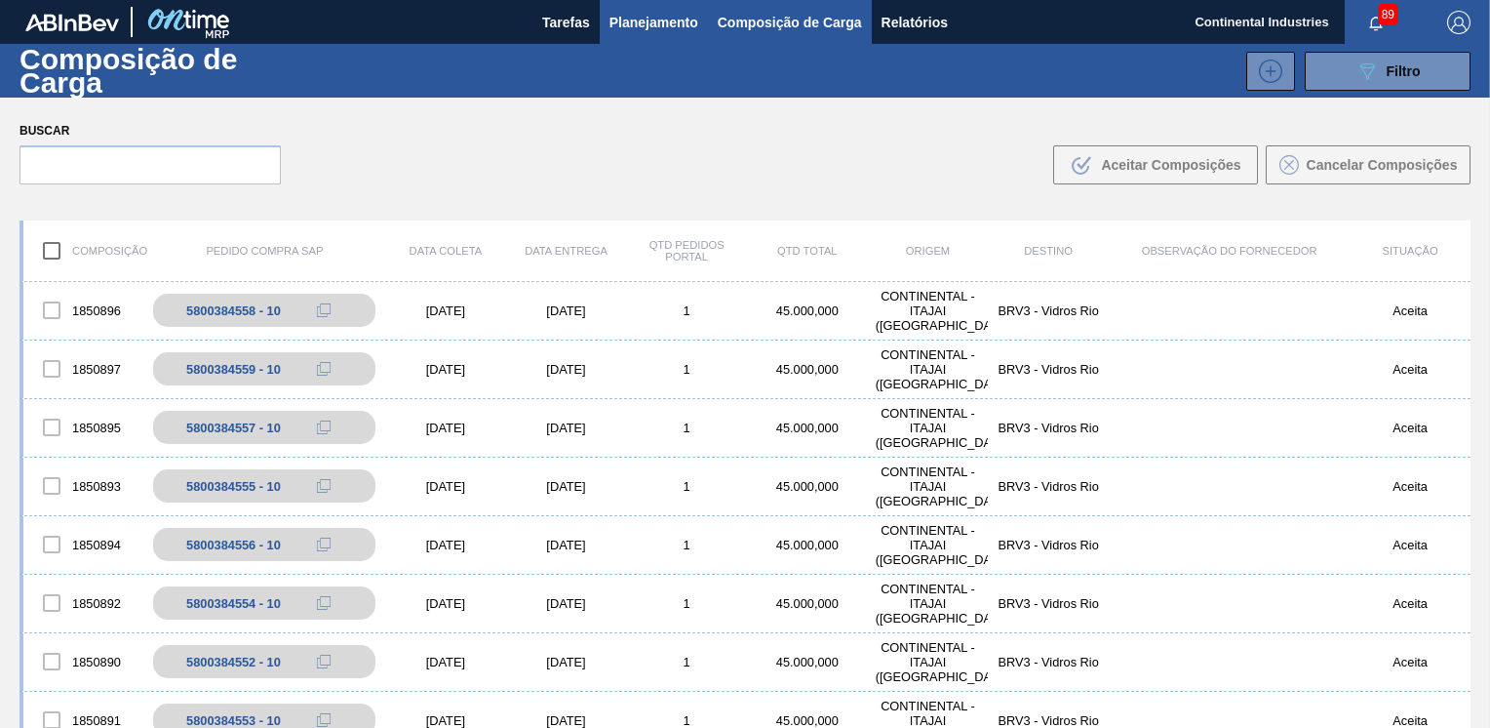
click at [651, 22] on span "Planejamento" at bounding box center [654, 22] width 89 height 23
